Goal: Find specific page/section: Find specific page/section

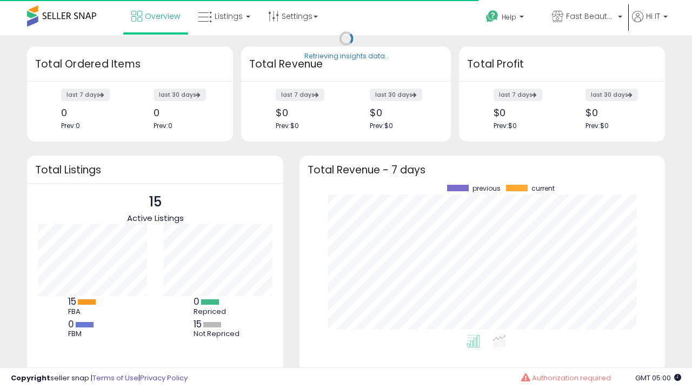
scroll to position [150, 344]
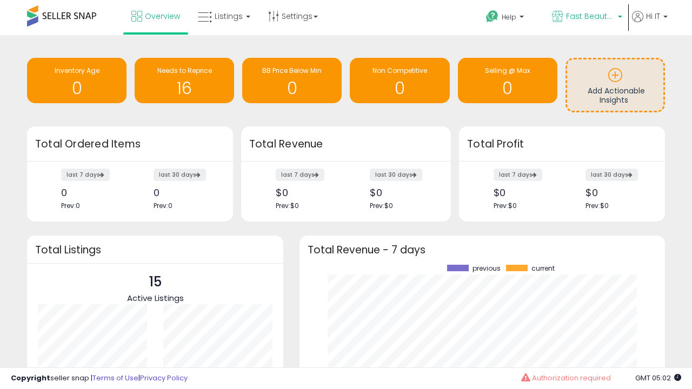
click at [586, 17] on span "Fast Beauty ([GEOGRAPHIC_DATA])" at bounding box center [590, 16] width 49 height 11
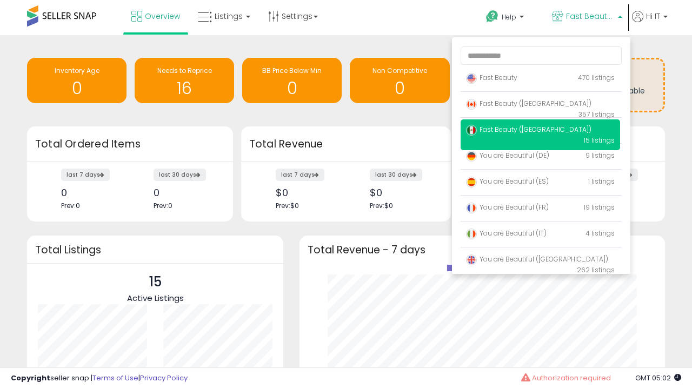
click at [540, 80] on p "Fast Beauty 470 listings" at bounding box center [541, 79] width 160 height 22
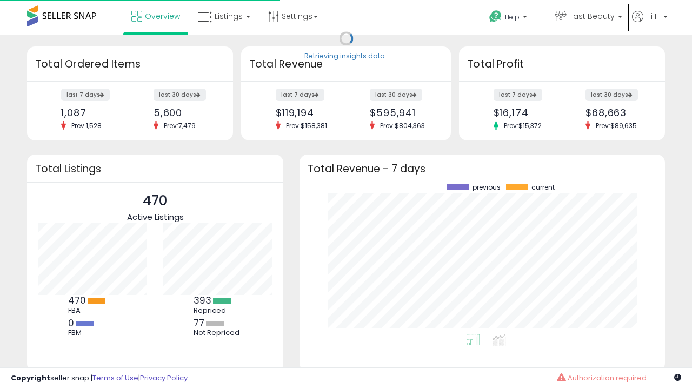
scroll to position [150, 344]
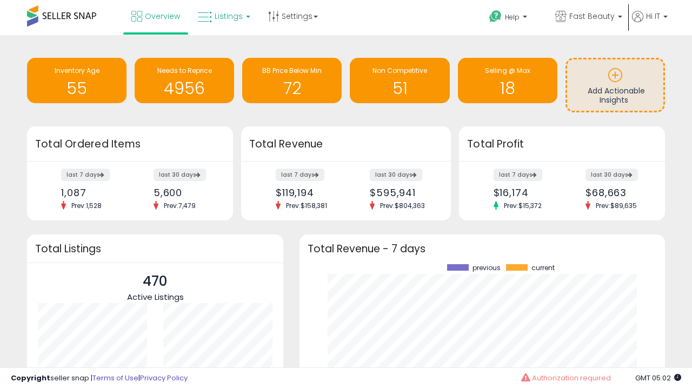
click at [223, 16] on span "Listings" at bounding box center [229, 16] width 28 height 11
